Goal: Information Seeking & Learning: Learn about a topic

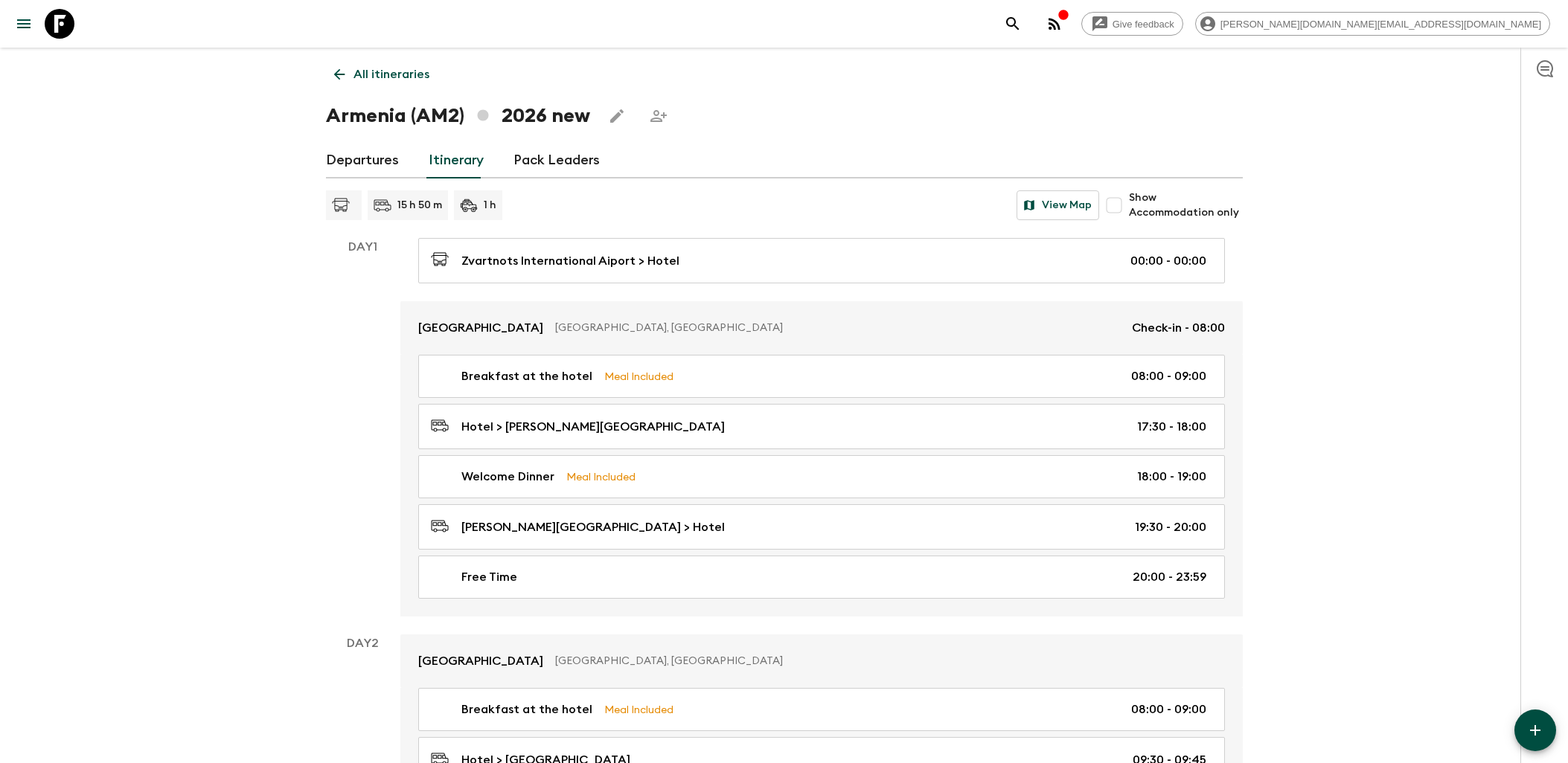
scroll to position [83, 0]
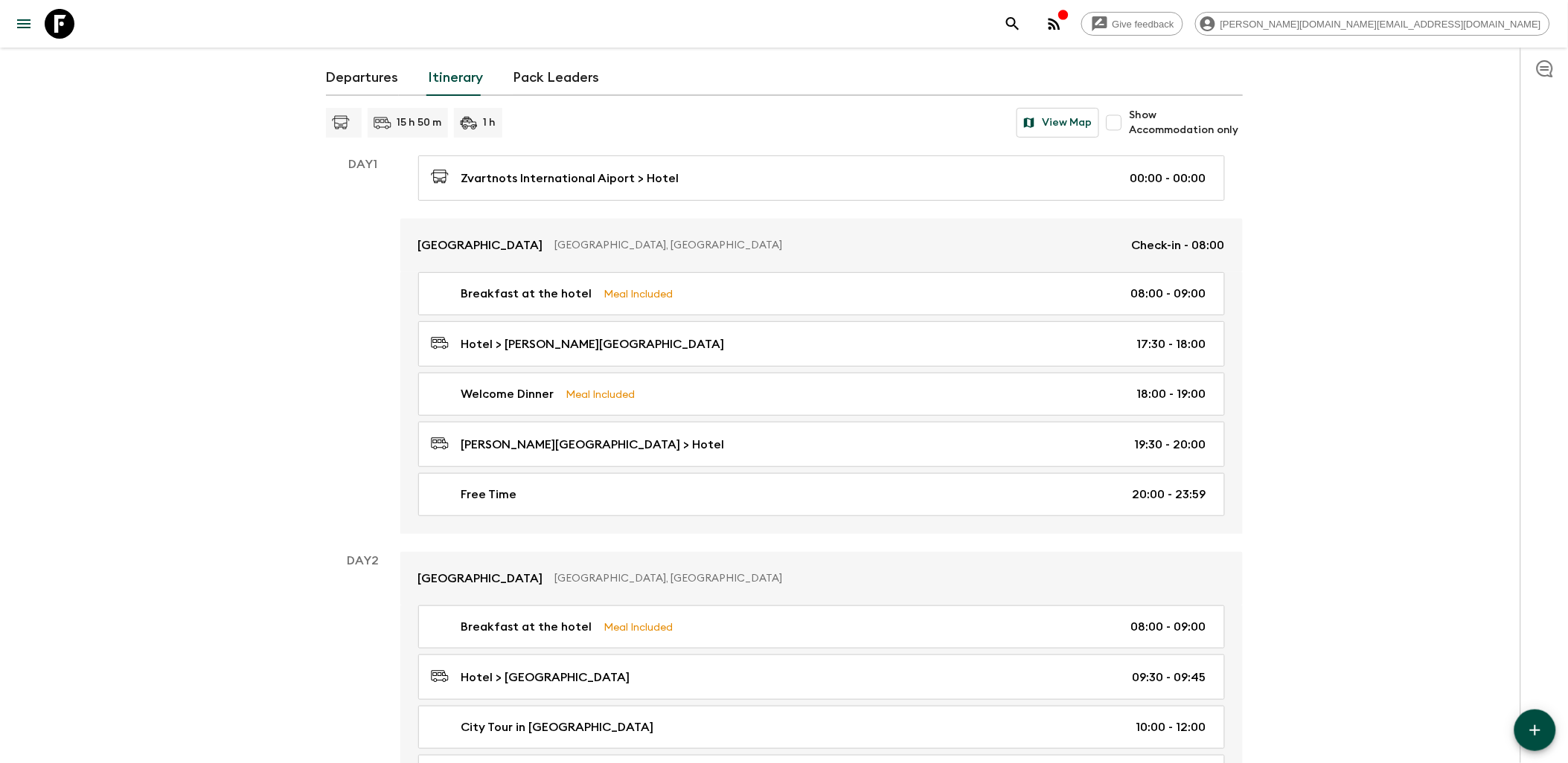
click at [63, 16] on icon at bounding box center [60, 24] width 30 height 30
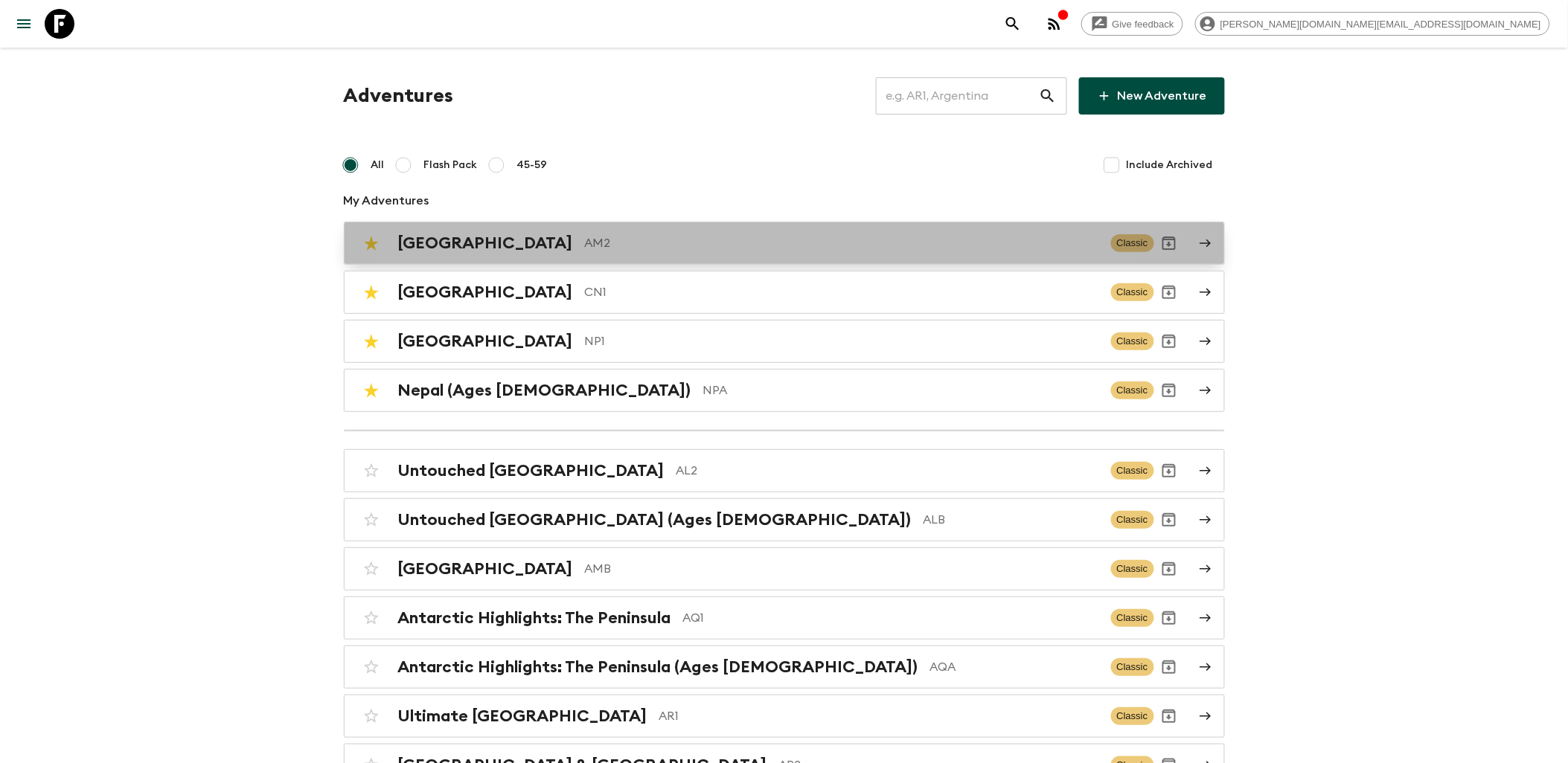
click at [584, 246] on p "AM2" at bounding box center [841, 243] width 514 height 18
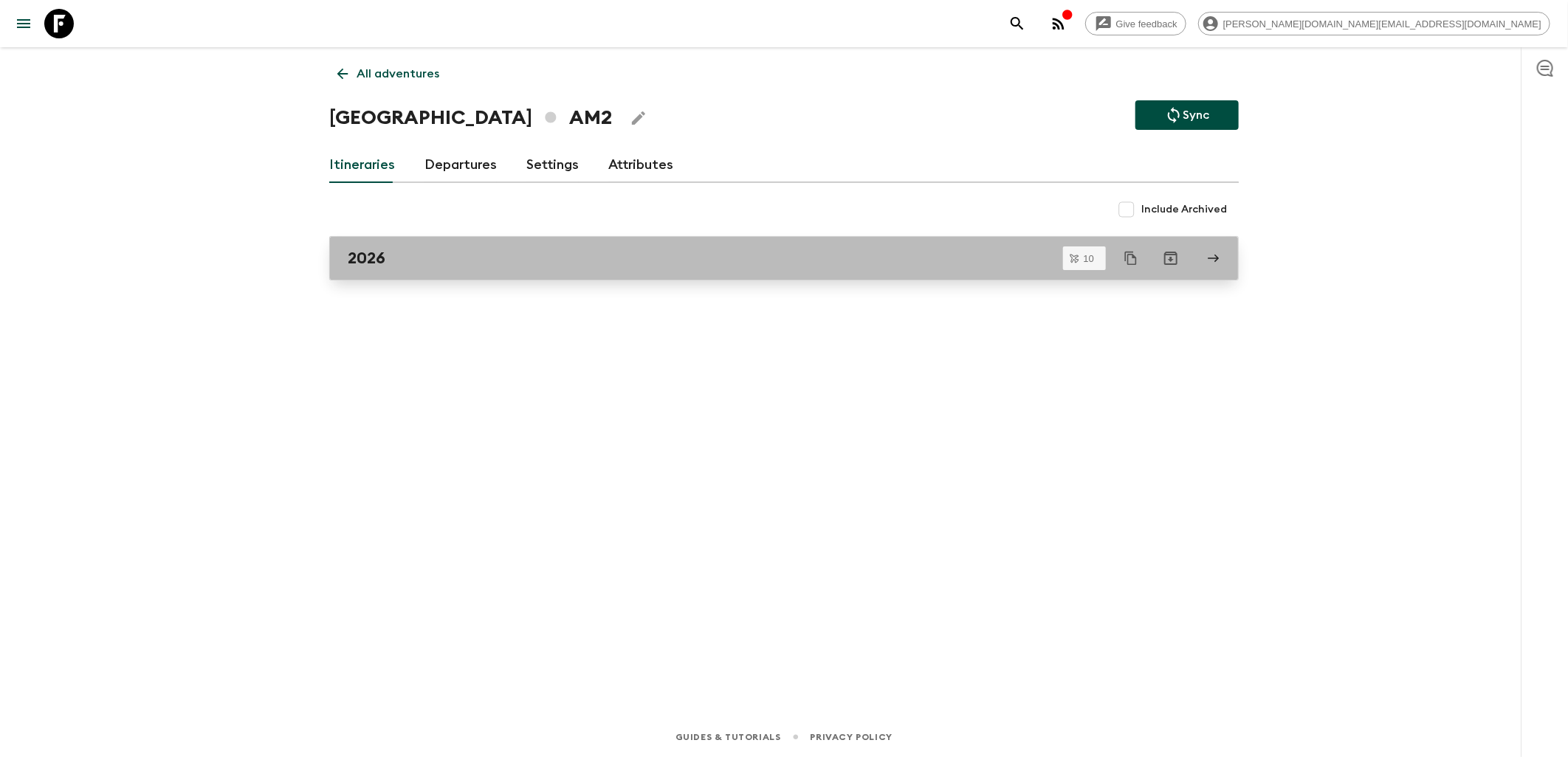
click at [422, 252] on div "2026" at bounding box center [770, 258] width 844 height 19
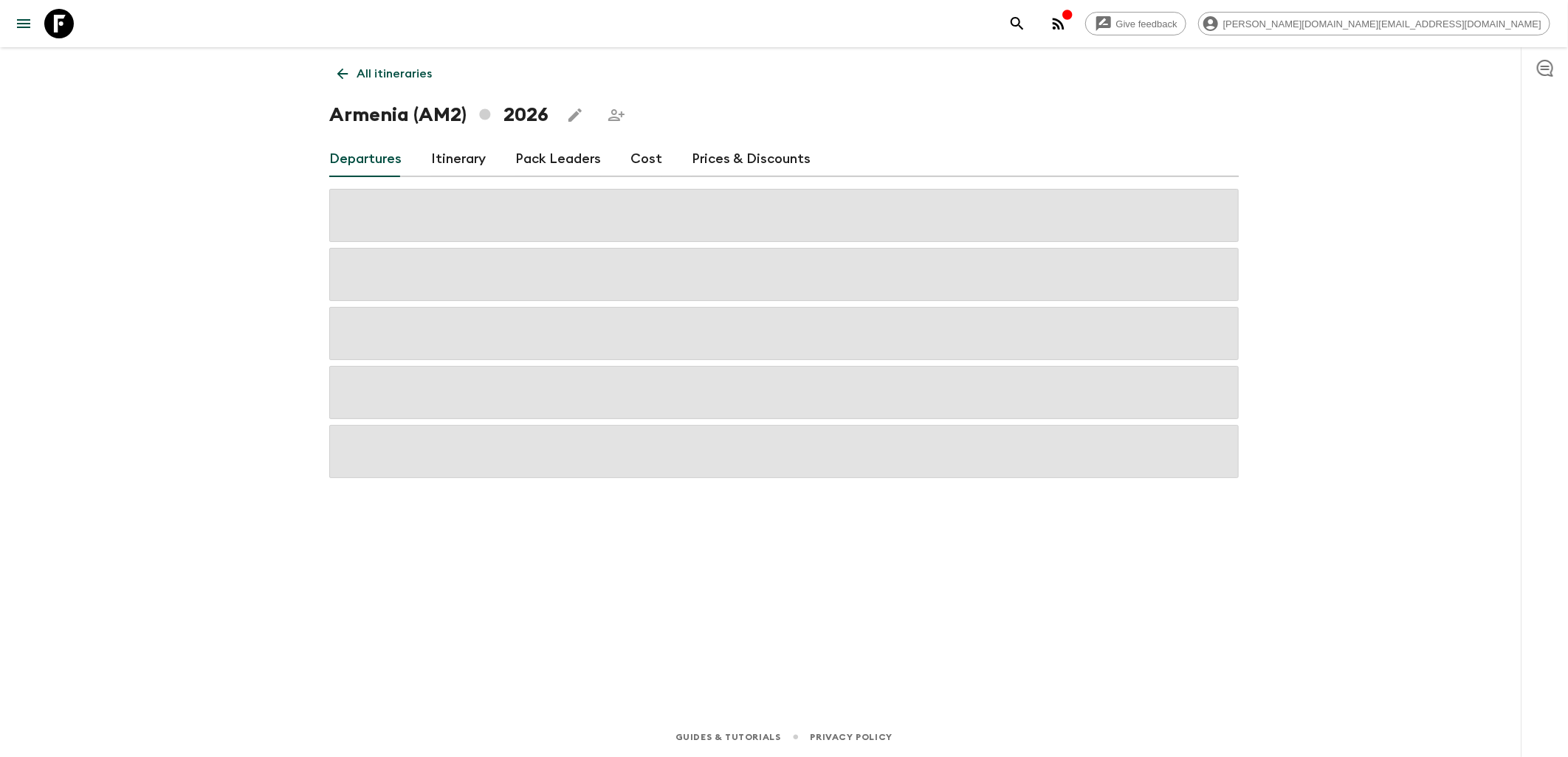
click at [646, 163] on link "Cost" at bounding box center [646, 160] width 32 height 35
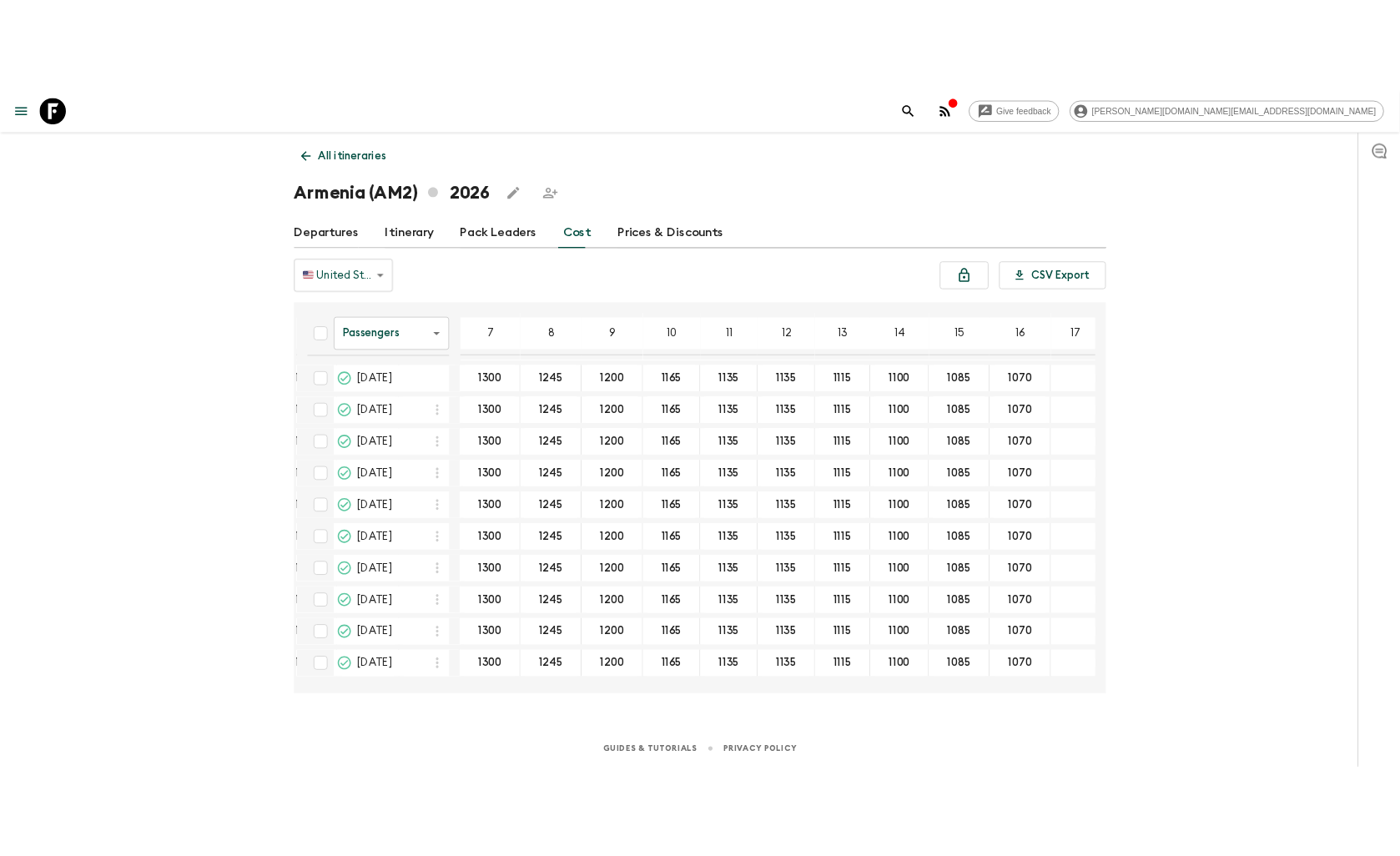
scroll to position [0, 286]
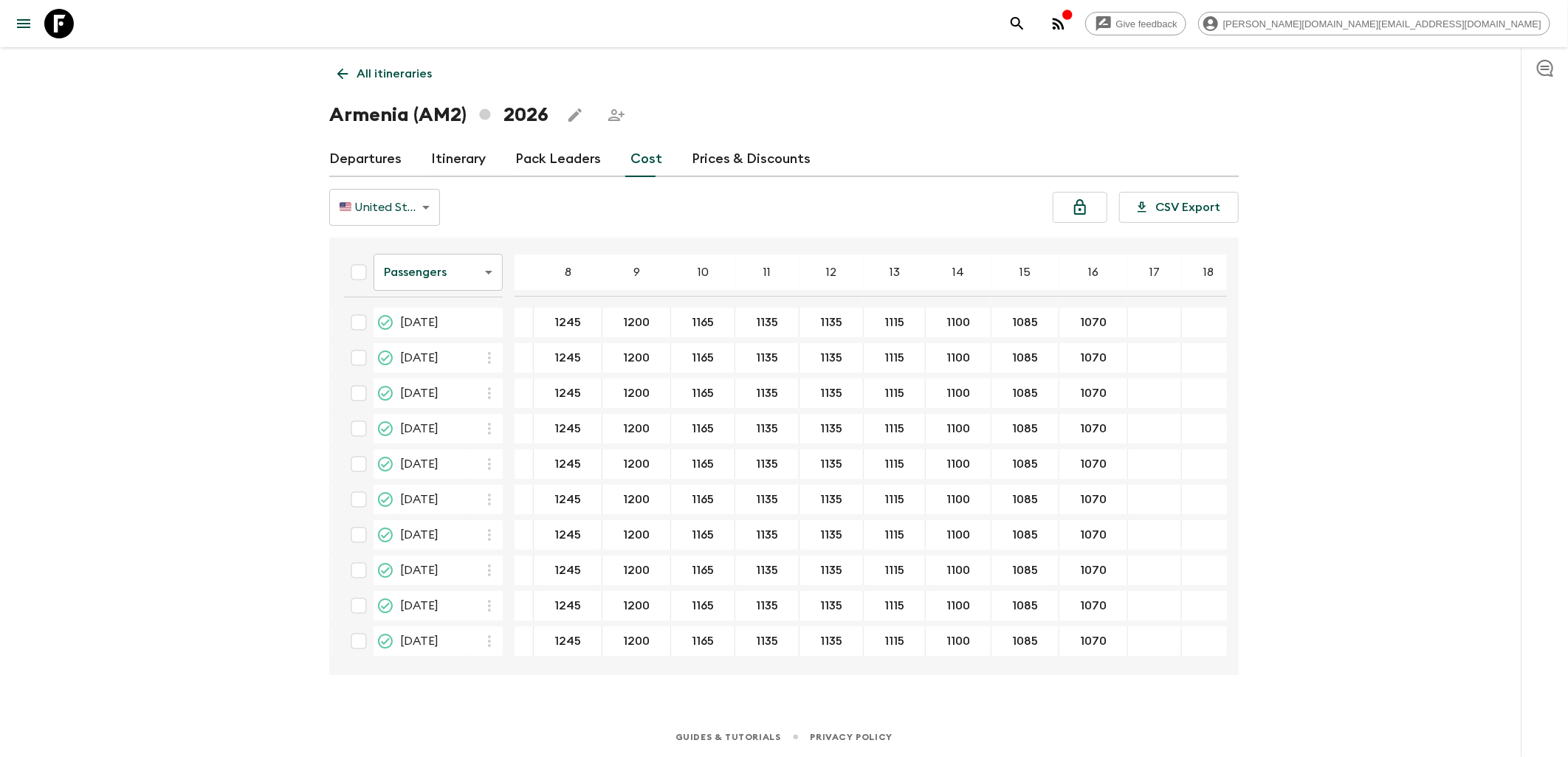
click at [443, 266] on body "Give feedback [PERSON_NAME][DOMAIN_NAME][EMAIL_ADDRESS][DOMAIN_NAME] All itiner…" at bounding box center [784, 378] width 1568 height 757
click at [432, 332] on li "Extras" at bounding box center [438, 332] width 129 height 24
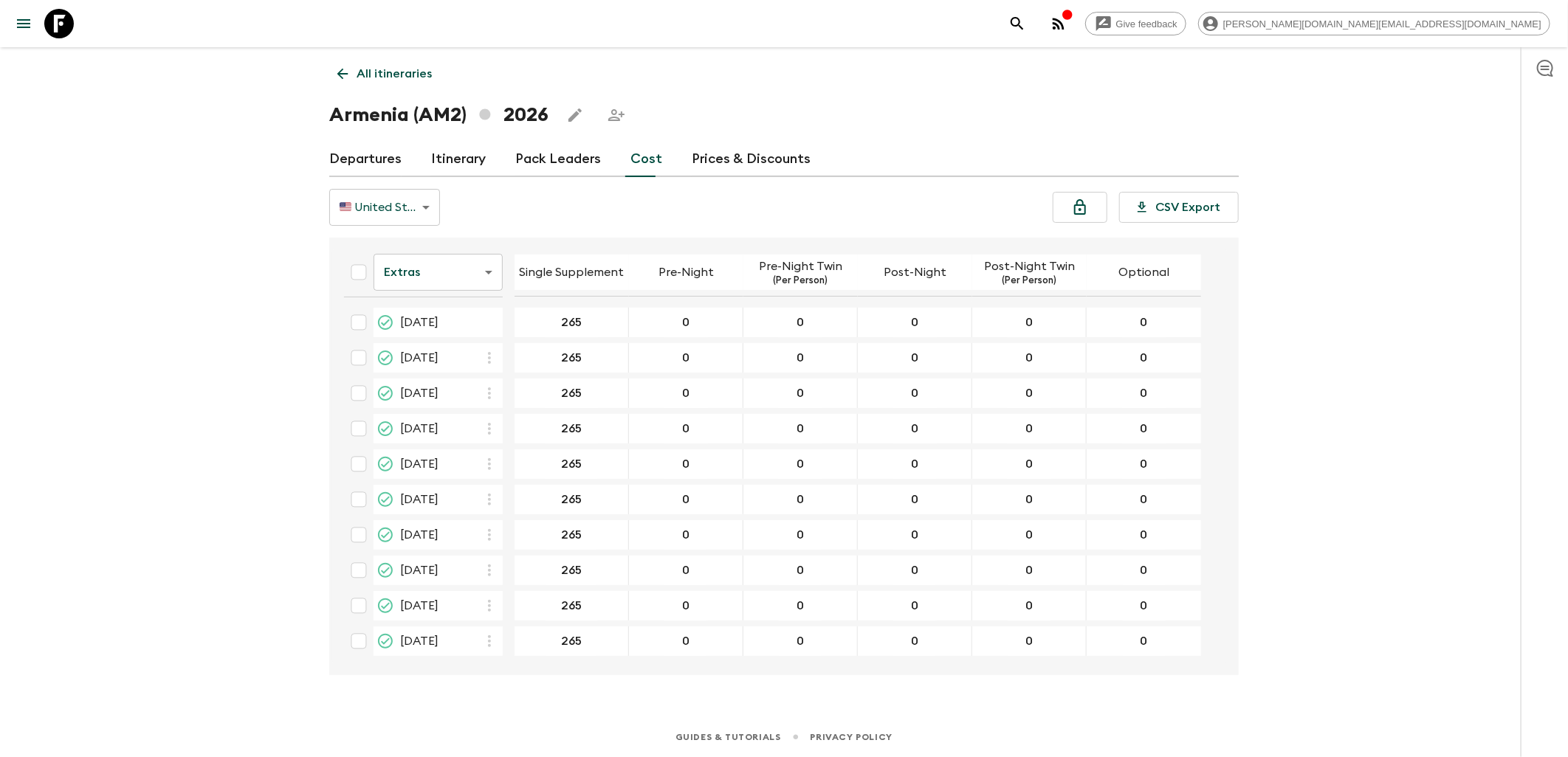
click at [441, 274] on body "Give feedback [PERSON_NAME][DOMAIN_NAME][EMAIL_ADDRESS][DOMAIN_NAME] All itiner…" at bounding box center [784, 378] width 1568 height 757
click at [434, 365] on li "Mandatory" at bounding box center [438, 356] width 129 height 24
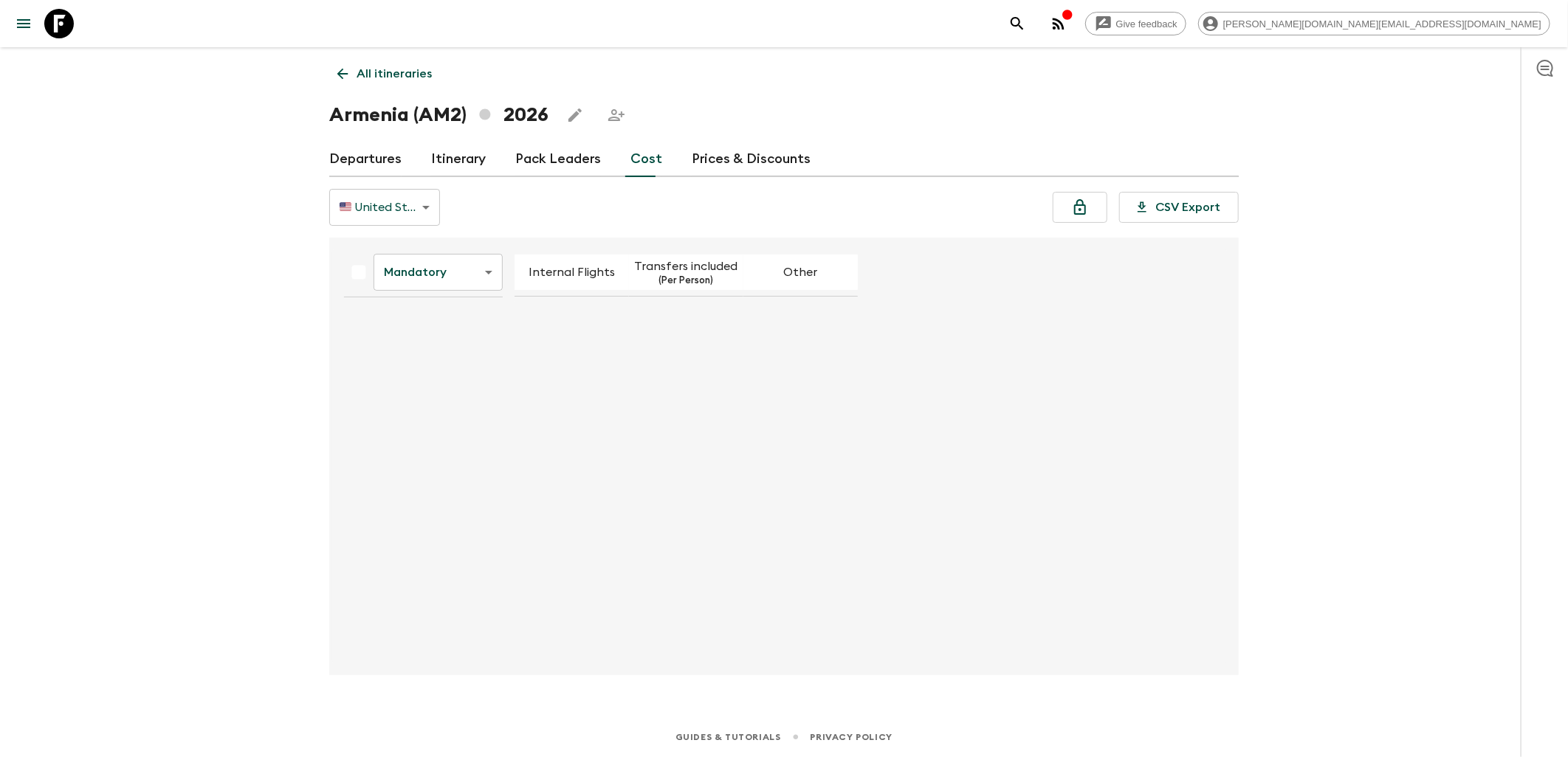
click at [475, 278] on body "Give feedback [PERSON_NAME][DOMAIN_NAME][EMAIL_ADDRESS][DOMAIN_NAME] All itiner…" at bounding box center [784, 378] width 1568 height 757
click at [459, 331] on li "Extras" at bounding box center [438, 332] width 129 height 24
click at [453, 267] on body "Give feedback [PERSON_NAME][DOMAIN_NAME][EMAIL_ADDRESS][DOMAIN_NAME] All itiner…" at bounding box center [784, 378] width 1568 height 757
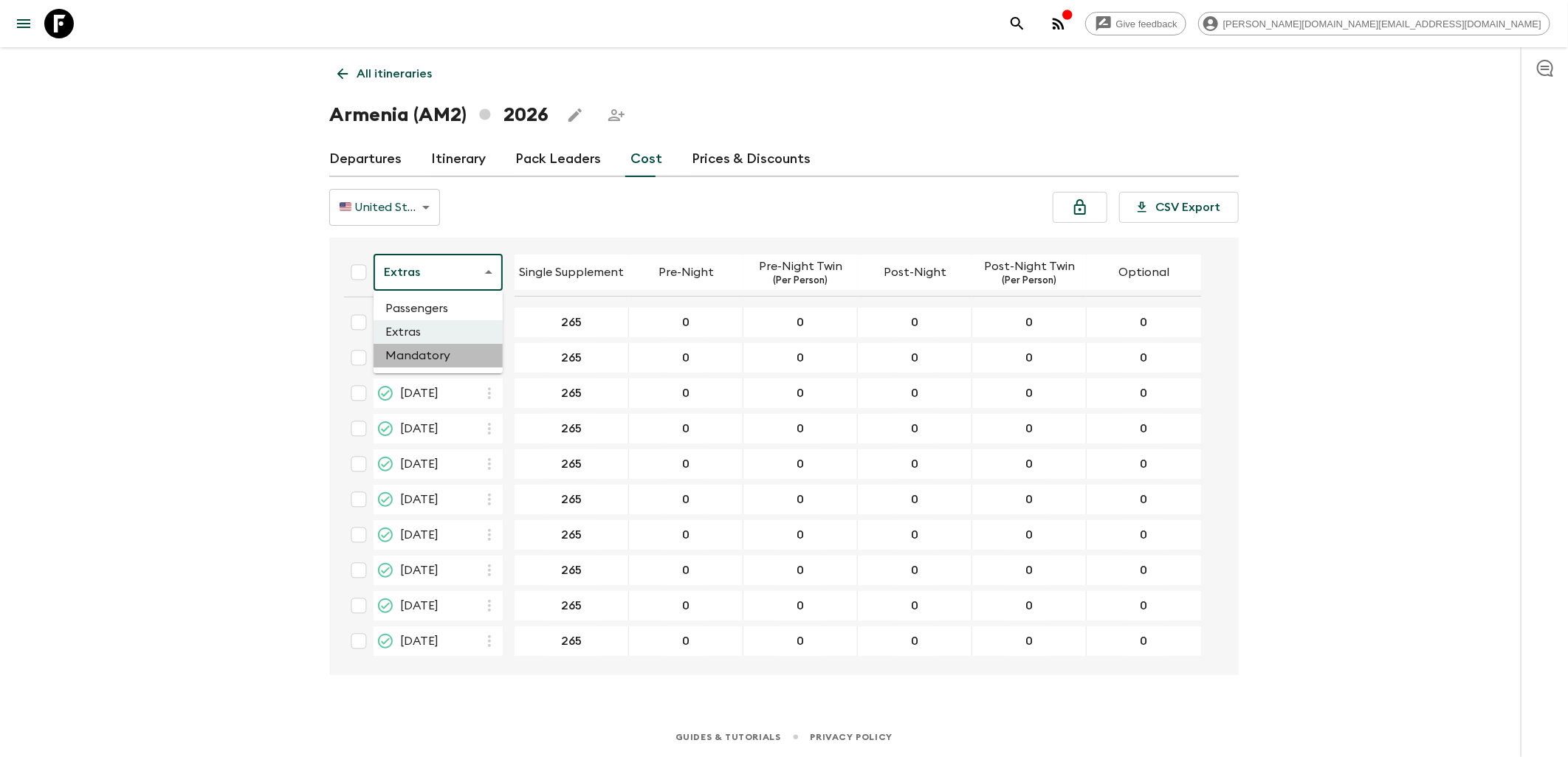
click at [415, 357] on li "Mandatory" at bounding box center [438, 356] width 129 height 24
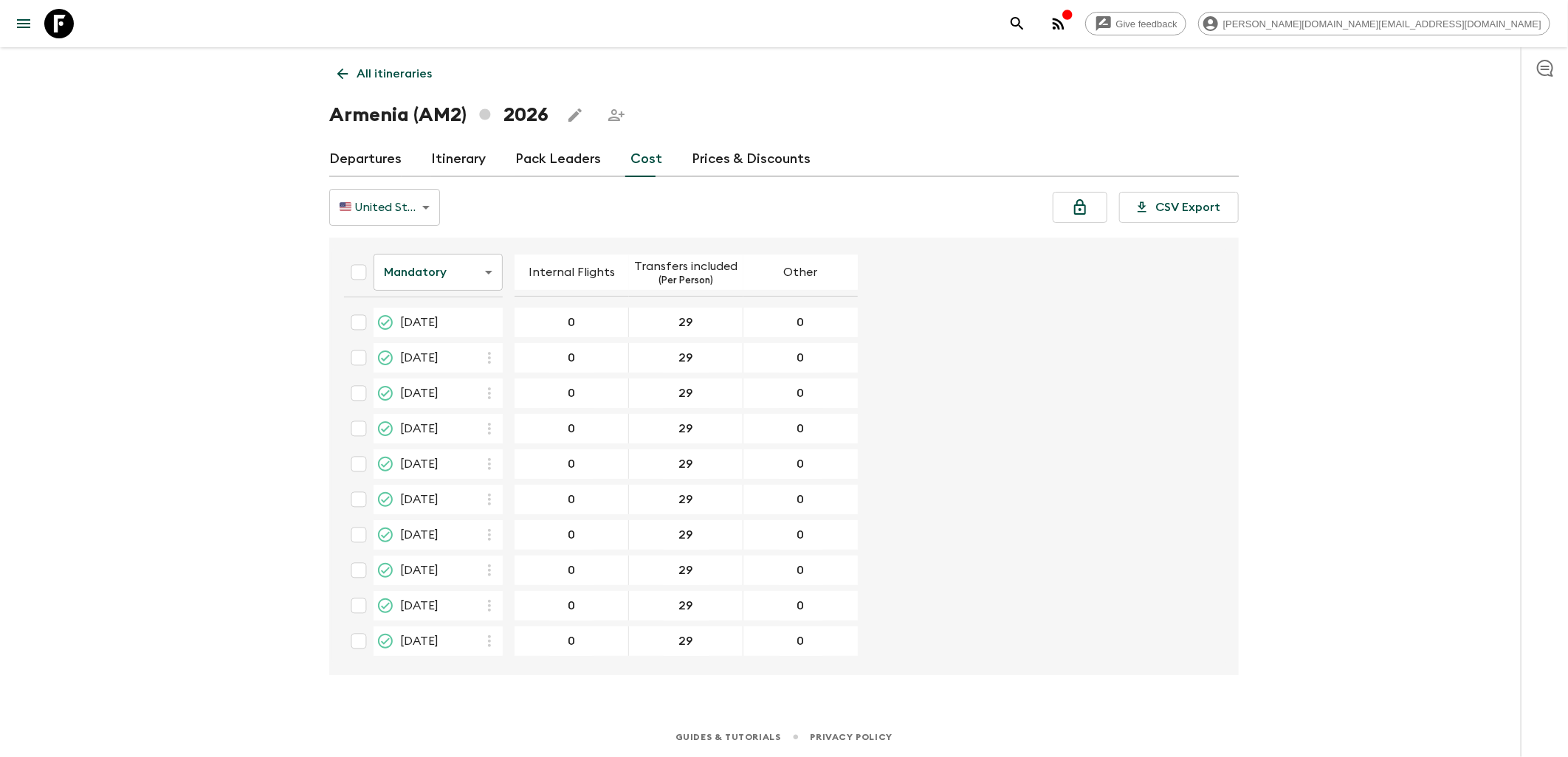
click at [74, 31] on link at bounding box center [59, 24] width 41 height 41
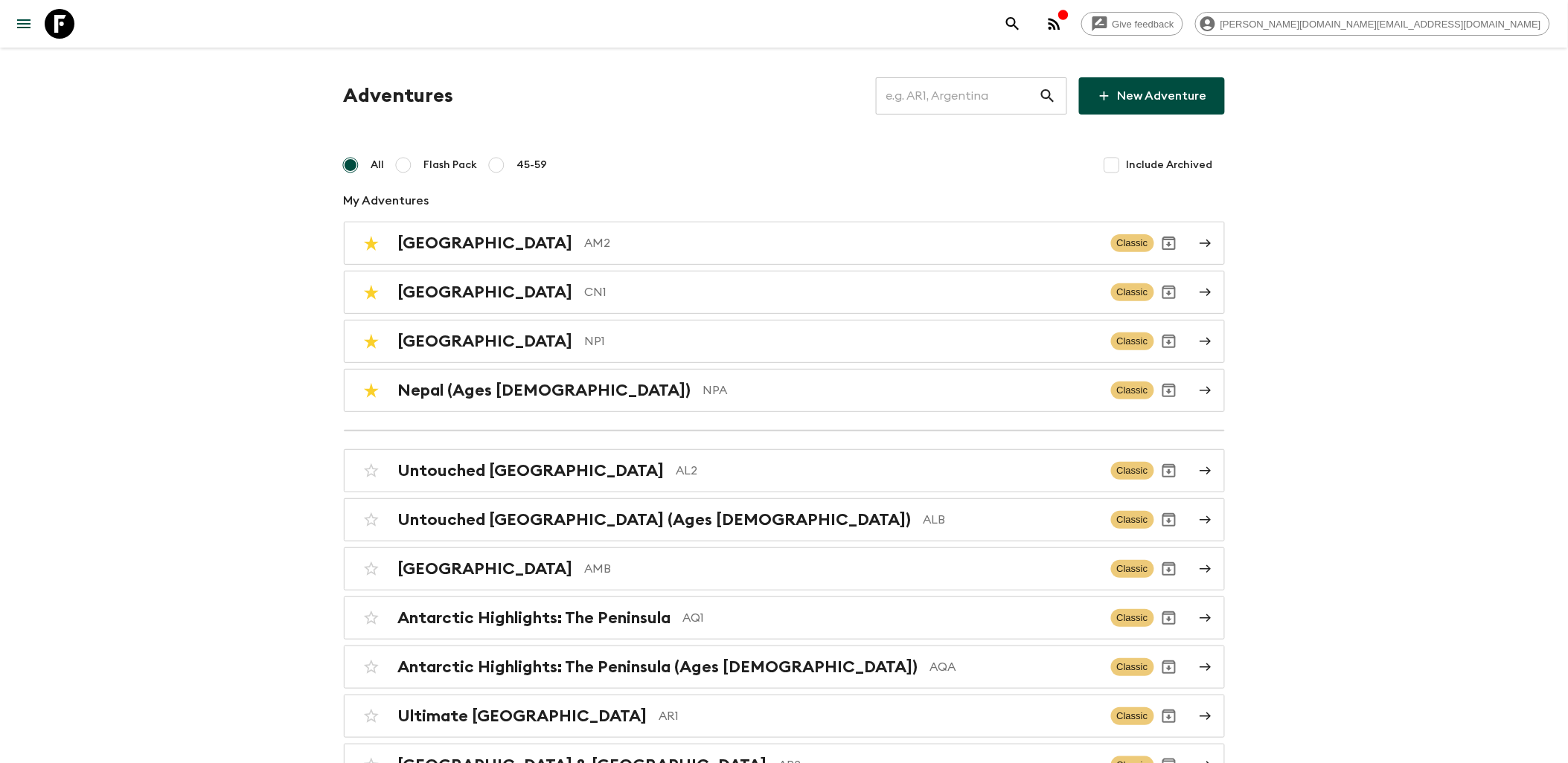
click at [1005, 105] on input "text" at bounding box center [957, 96] width 163 height 42
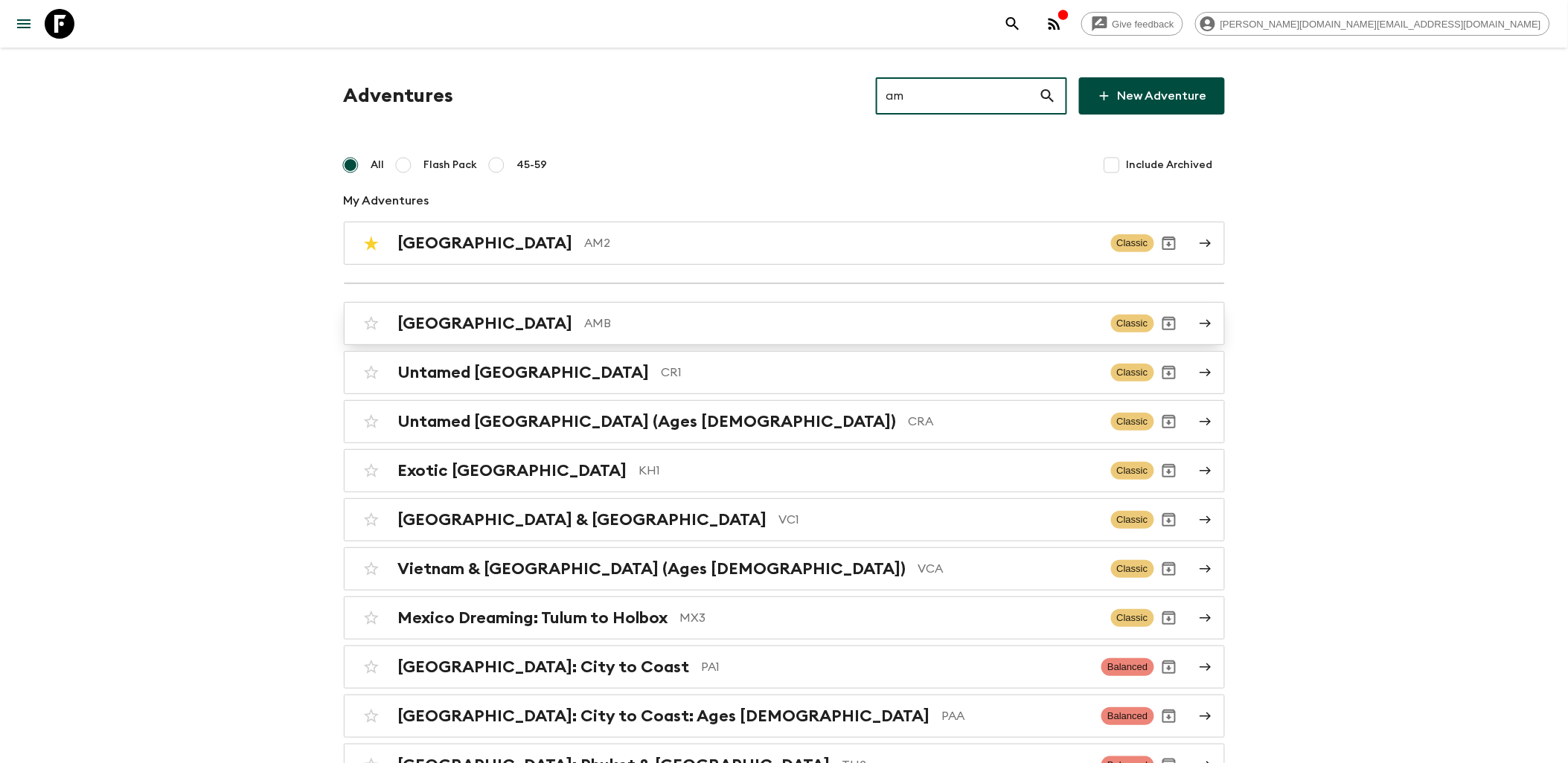
type input "am"
click at [371, 322] on input "checkbox" at bounding box center [372, 324] width 30 height 30
checkbox input "false"
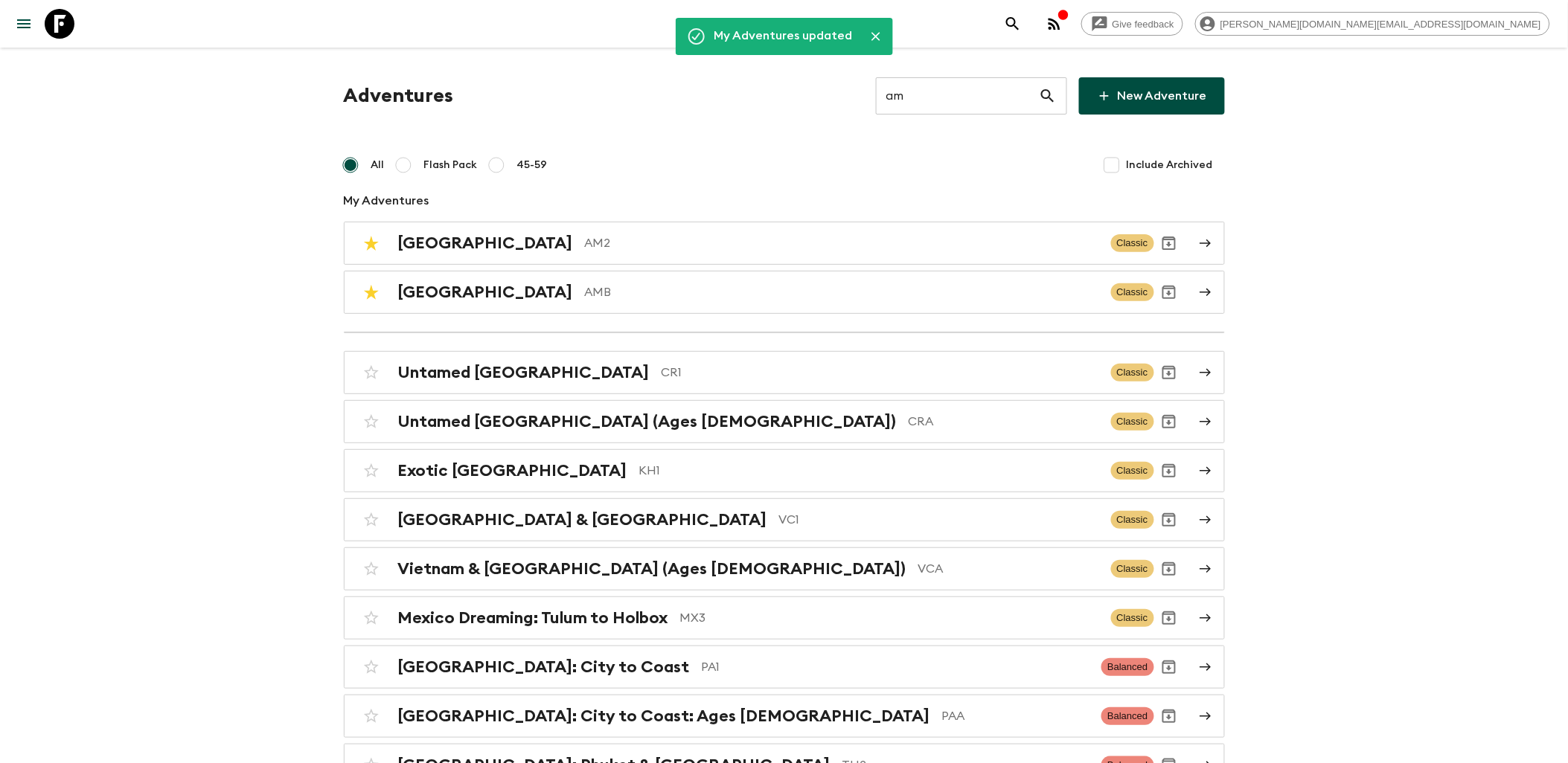
click at [628, 153] on div "All Flash Pack 45-59 Include Archived" at bounding box center [784, 165] width 881 height 30
click at [67, 26] on icon at bounding box center [60, 24] width 30 height 30
